Goal: Task Accomplishment & Management: Use online tool/utility

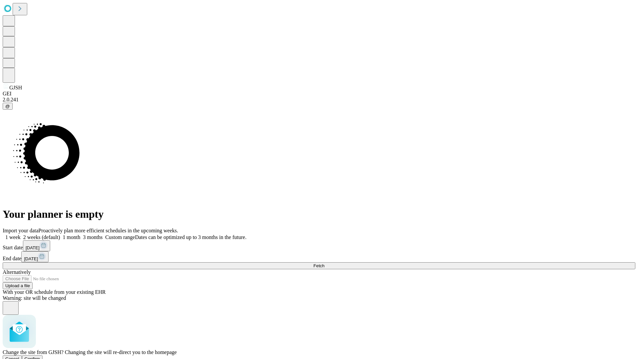
click at [40, 356] on span "Confirm" at bounding box center [33, 358] width 16 height 5
click at [21, 234] on label "1 week" at bounding box center [12, 237] width 18 height 6
click at [324, 263] on span "Fetch" at bounding box center [318, 265] width 11 height 5
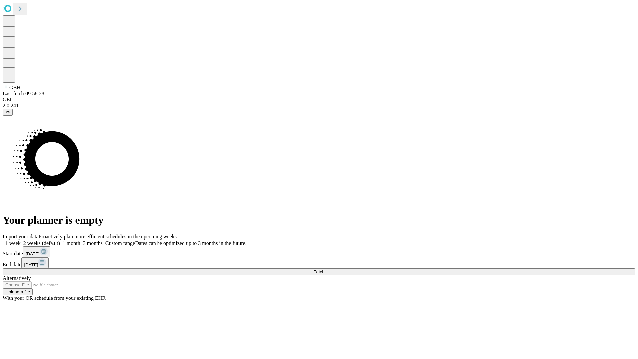
click at [21, 240] on label "1 week" at bounding box center [12, 243] width 18 height 6
click at [324, 269] on span "Fetch" at bounding box center [318, 271] width 11 height 5
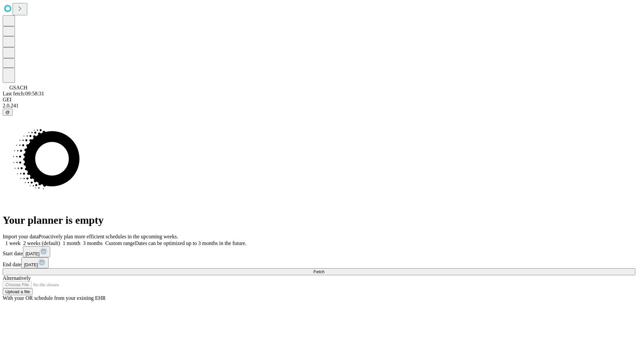
click at [21, 240] on label "1 week" at bounding box center [12, 243] width 18 height 6
click at [324, 269] on span "Fetch" at bounding box center [318, 271] width 11 height 5
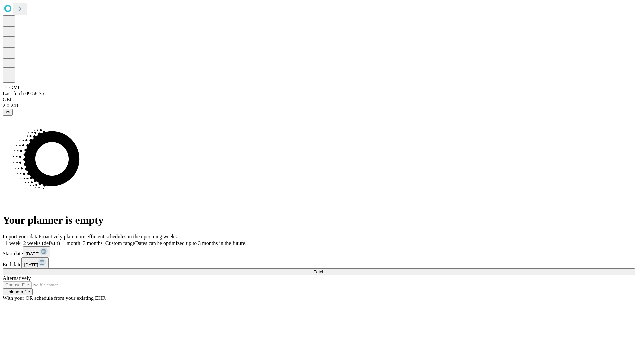
click at [21, 240] on label "1 week" at bounding box center [12, 243] width 18 height 6
click at [324, 269] on span "Fetch" at bounding box center [318, 271] width 11 height 5
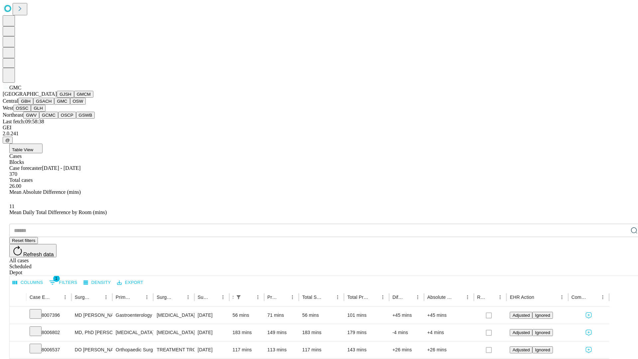
click at [70, 105] on button "OSW" at bounding box center [78, 101] width 16 height 7
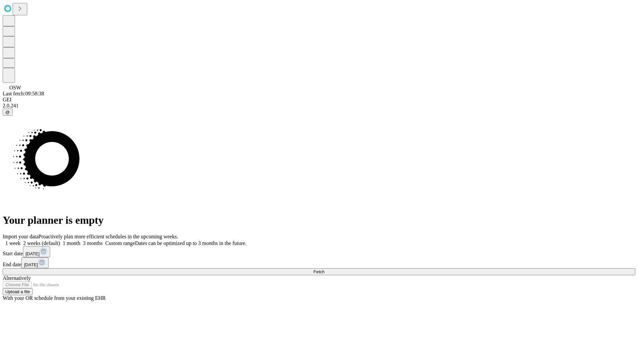
click at [324, 269] on span "Fetch" at bounding box center [318, 271] width 11 height 5
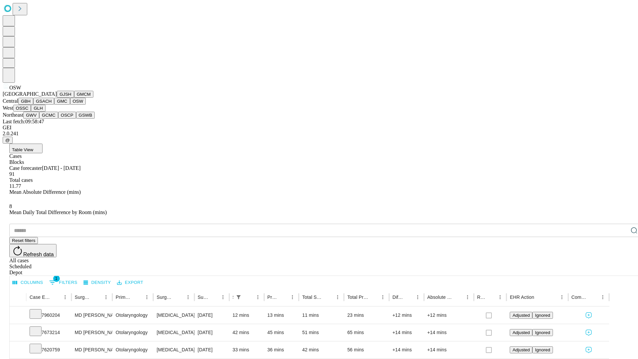
click at [31, 112] on button "OSSC" at bounding box center [22, 108] width 18 height 7
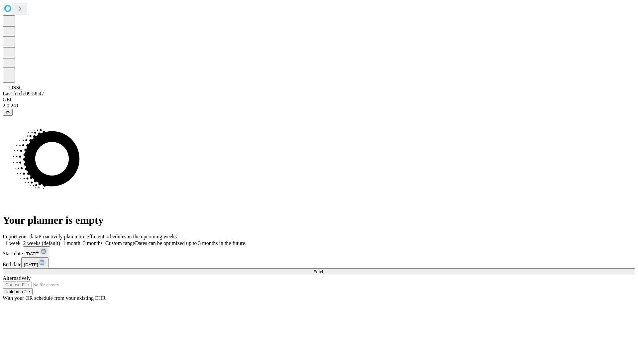
click at [21, 240] on label "1 week" at bounding box center [12, 243] width 18 height 6
click at [324, 269] on span "Fetch" at bounding box center [318, 271] width 11 height 5
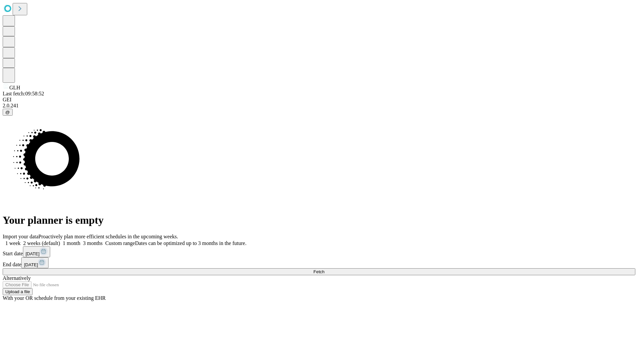
click at [21, 240] on label "1 week" at bounding box center [12, 243] width 18 height 6
click at [324, 269] on span "Fetch" at bounding box center [318, 271] width 11 height 5
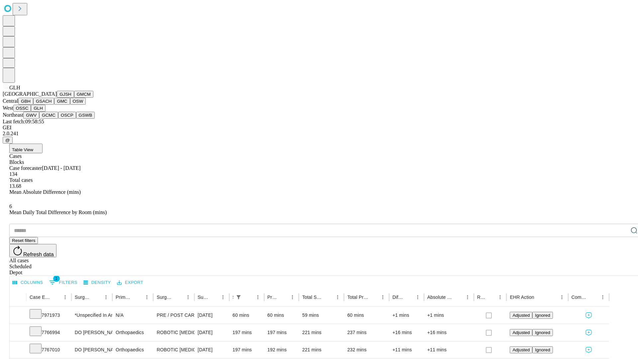
click at [39, 119] on button "GWV" at bounding box center [31, 115] width 16 height 7
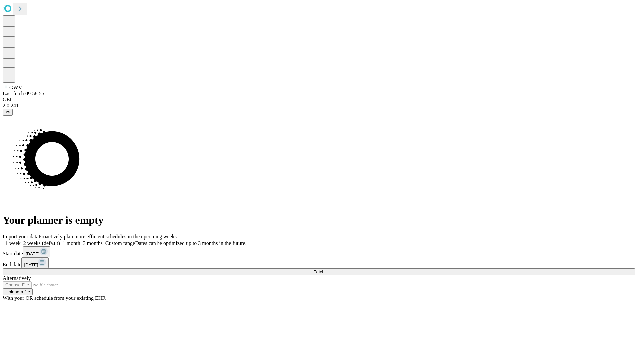
click at [324, 269] on span "Fetch" at bounding box center [318, 271] width 11 height 5
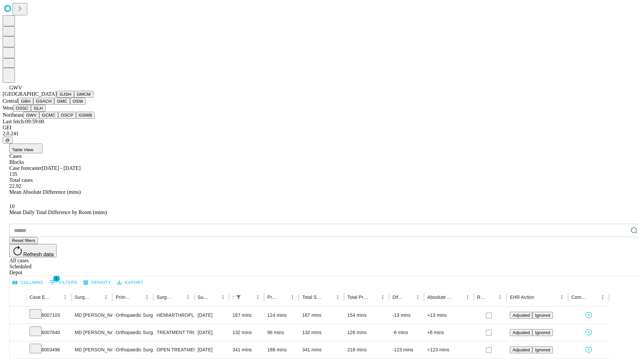
click at [52, 119] on button "GCMC" at bounding box center [48, 115] width 19 height 7
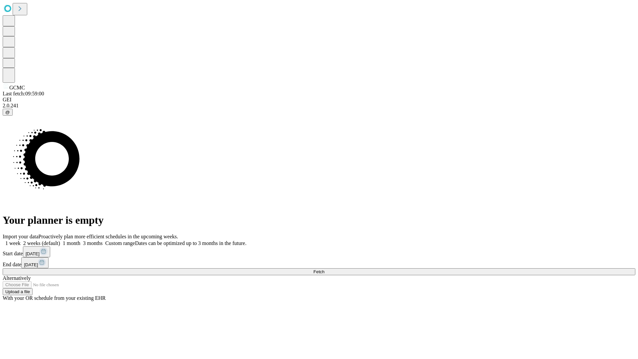
click at [21, 240] on label "1 week" at bounding box center [12, 243] width 18 height 6
click at [324, 269] on span "Fetch" at bounding box center [318, 271] width 11 height 5
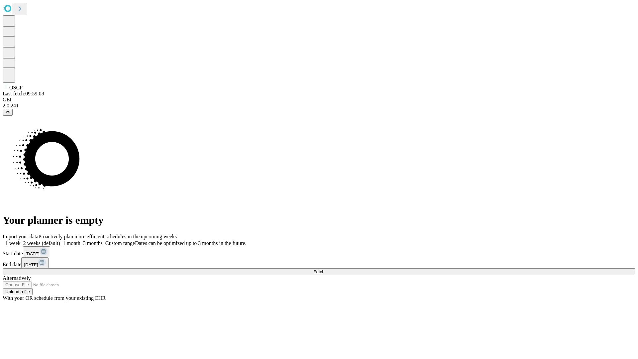
click at [21, 240] on label "1 week" at bounding box center [12, 243] width 18 height 6
click at [324, 269] on span "Fetch" at bounding box center [318, 271] width 11 height 5
